Goal: Task Accomplishment & Management: Use online tool/utility

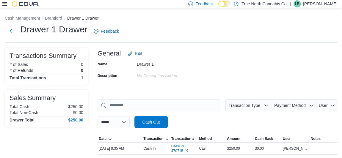
click at [5, 4] on icon at bounding box center [4, 4] width 5 height 4
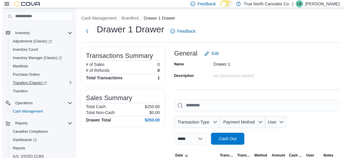
scroll to position [81, 0]
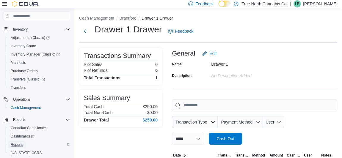
click at [14, 144] on span "Reports" at bounding box center [17, 145] width 13 height 5
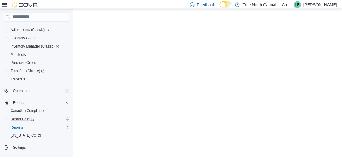
scroll to position [73, 0]
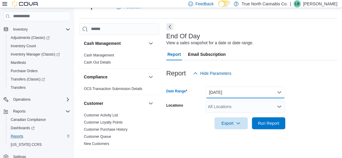
click at [207, 96] on button "[DATE]" at bounding box center [246, 93] width 80 height 12
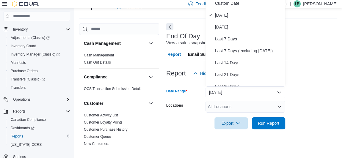
scroll to position [11, 0]
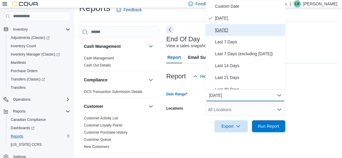
click at [207, 29] on span "[DATE]" at bounding box center [249, 29] width 68 height 7
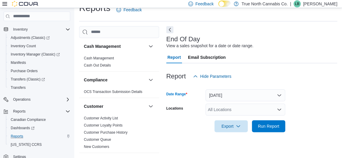
click at [207, 107] on div "All Locations" at bounding box center [246, 110] width 80 height 12
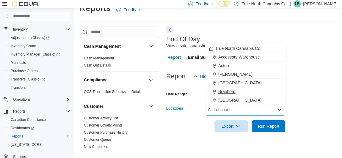
click at [207, 92] on span "Brantford" at bounding box center [226, 92] width 17 height 6
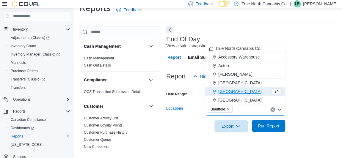
drag, startPoint x: 271, startPoint y: 129, endPoint x: 265, endPoint y: 125, distance: 6.6
click at [207, 129] on span "Run Report" at bounding box center [269, 126] width 26 height 12
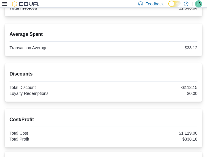
scroll to position [200, 0]
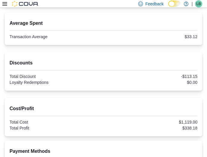
drag, startPoint x: 158, startPoint y: 115, endPoint x: 168, endPoint y: 115, distance: 9.5
click at [168, 115] on div "Cost/Profit Total Cost $1,119.00 Total Profit $338.18" at bounding box center [104, 118] width 188 height 26
drag, startPoint x: 160, startPoint y: 102, endPoint x: 167, endPoint y: 102, distance: 7.4
click at [167, 102] on div "Cost/Profit Total Cost $1,119.00 Total Profit $338.18" at bounding box center [104, 116] width 188 height 29
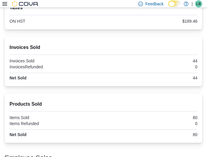
scroll to position [416, 0]
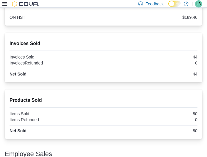
click at [160, 64] on div "0" at bounding box center [151, 62] width 93 height 5
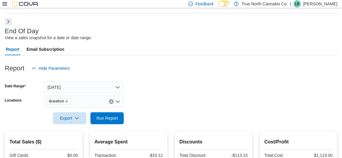
scroll to position [0, 0]
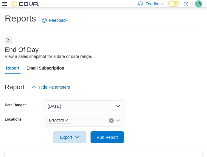
click at [145, 66] on div "Report Email Subscription" at bounding box center [103, 68] width 197 height 12
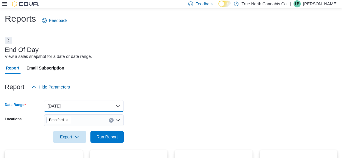
click at [70, 105] on button "[DATE]" at bounding box center [84, 106] width 80 height 12
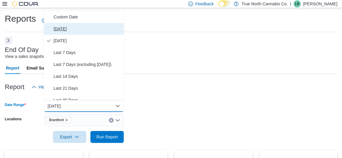
click at [62, 27] on span "[DATE]" at bounding box center [88, 28] width 68 height 7
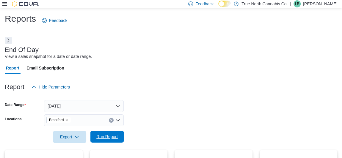
click at [113, 136] on span "Run Report" at bounding box center [106, 137] width 21 height 6
